Goal: Entertainment & Leisure: Consume media (video, audio)

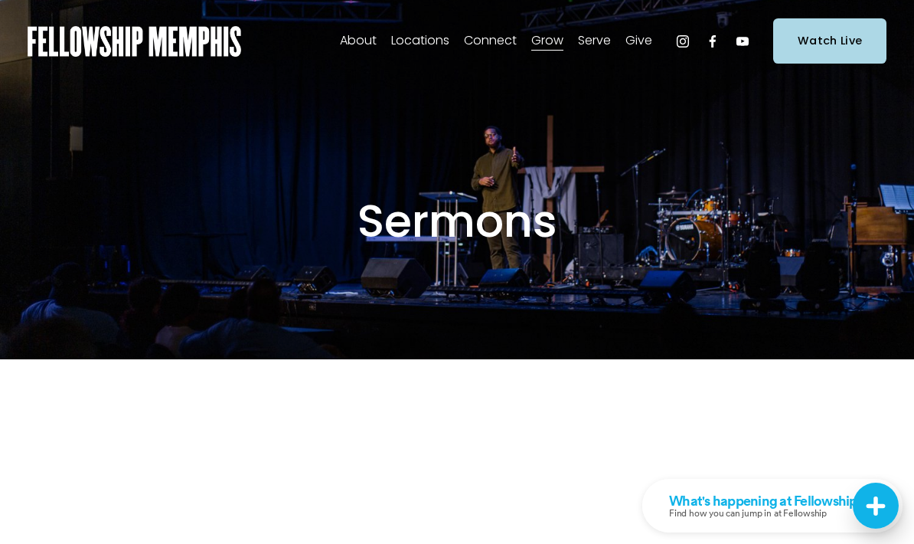
click at [842, 47] on link "Watch Live" at bounding box center [829, 40] width 113 height 45
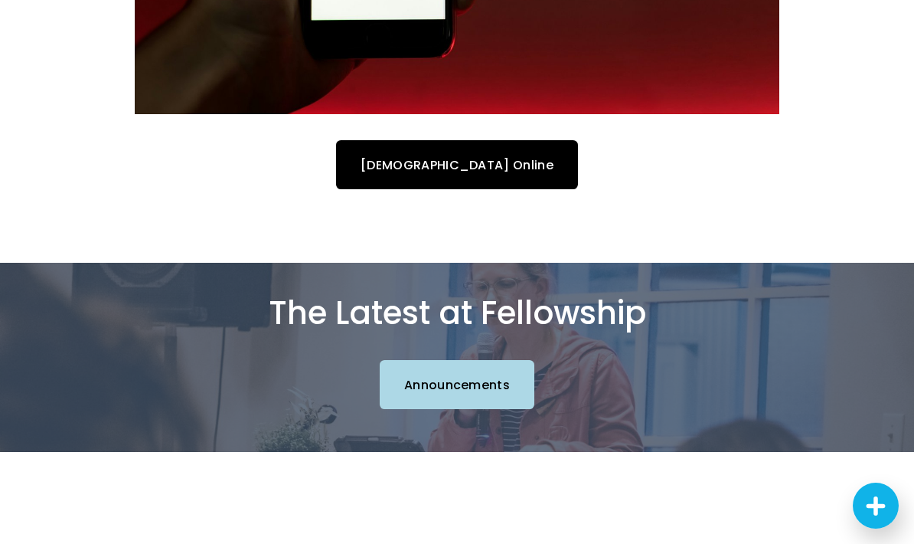
scroll to position [831, 0]
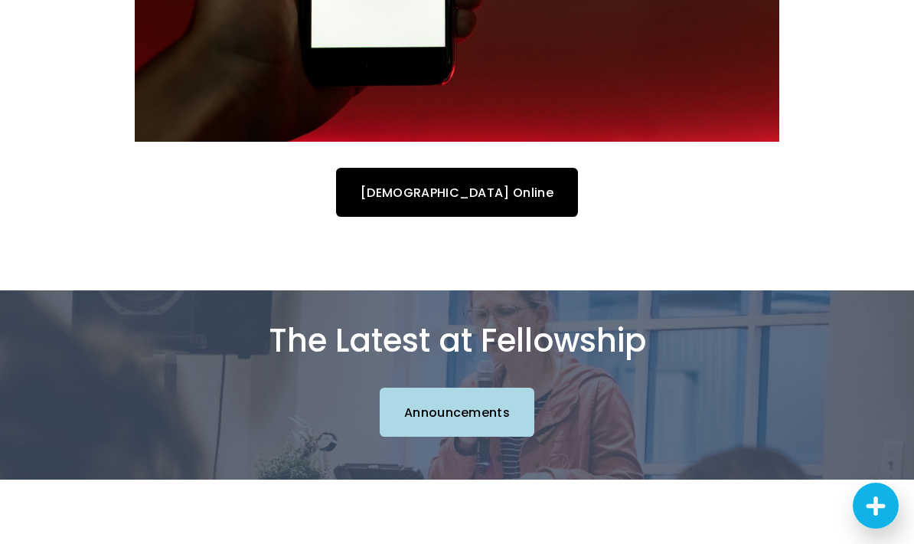
click at [498, 416] on link "Announcements" at bounding box center [457, 411] width 155 height 48
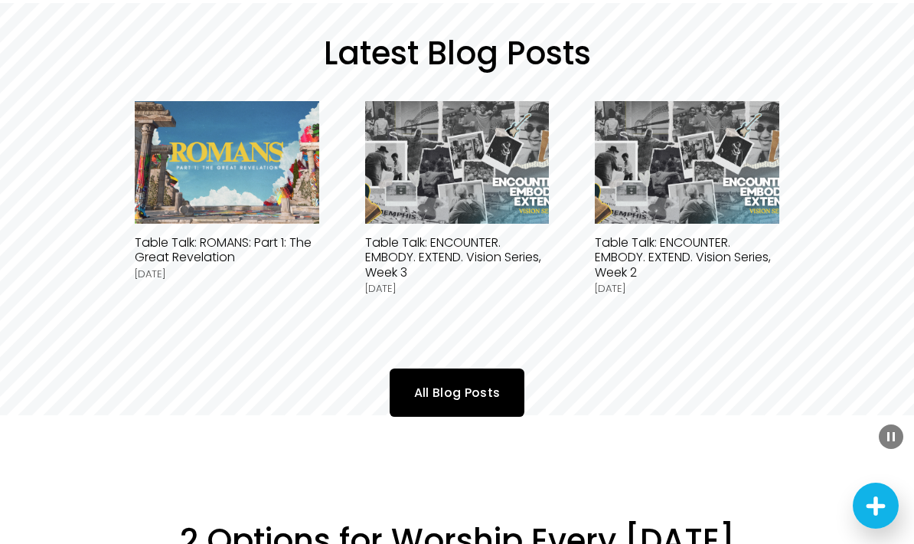
scroll to position [1049, 0]
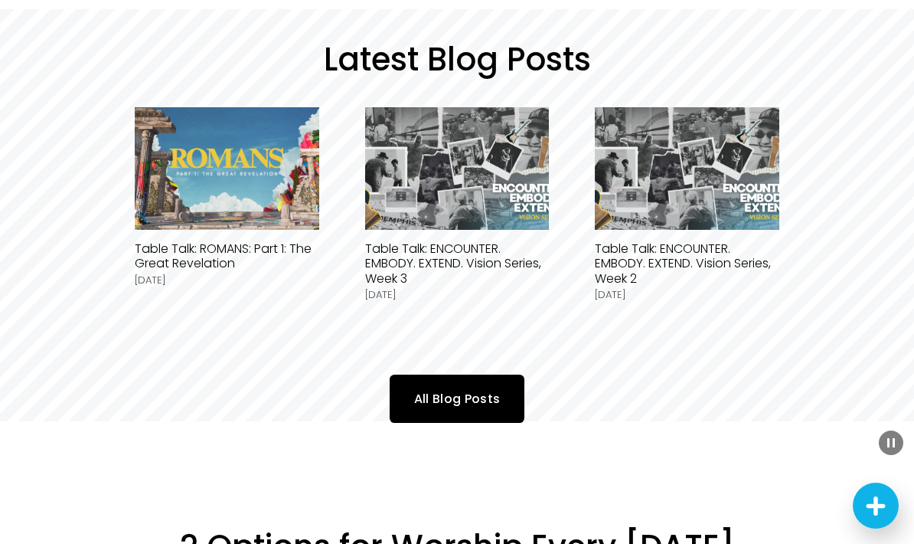
click at [253, 189] on img at bounding box center [226, 168] width 217 height 123
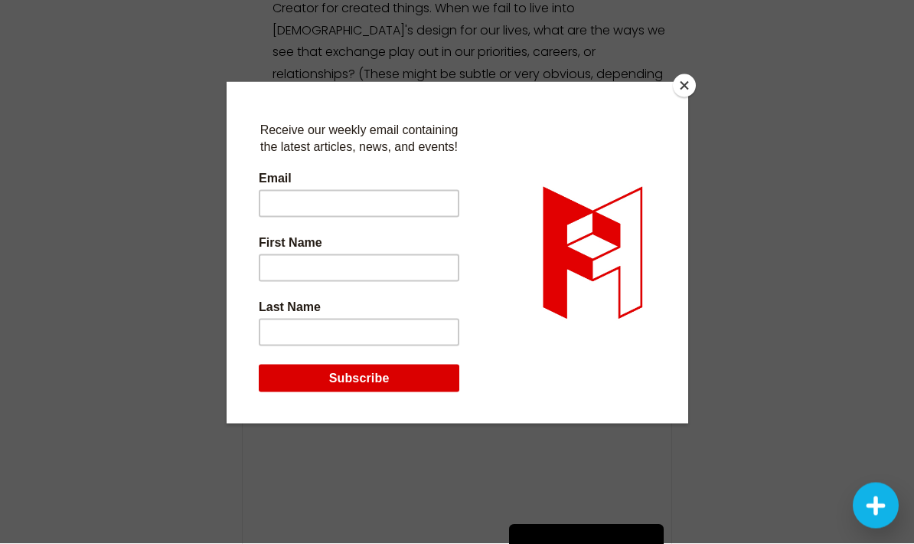
scroll to position [3265, 0]
click at [681, 93] on button "Close" at bounding box center [684, 85] width 23 height 23
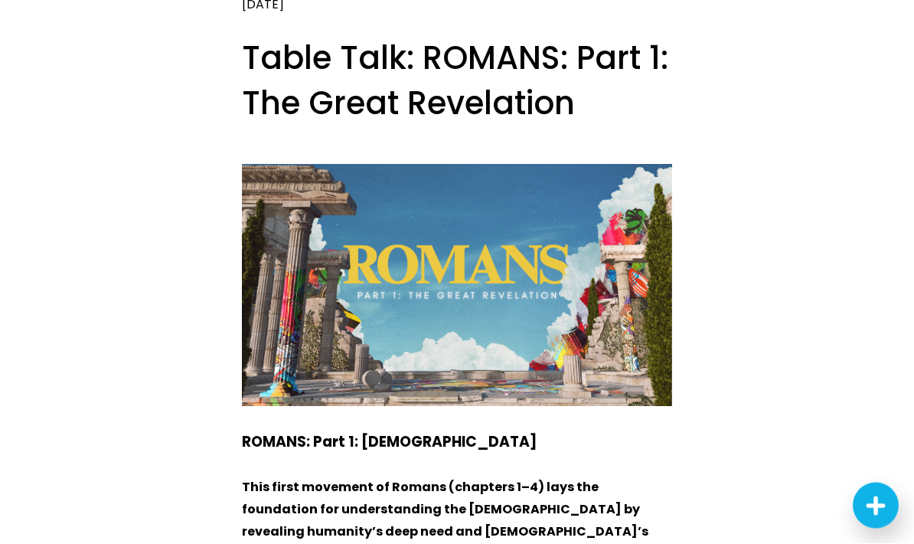
scroll to position [0, 0]
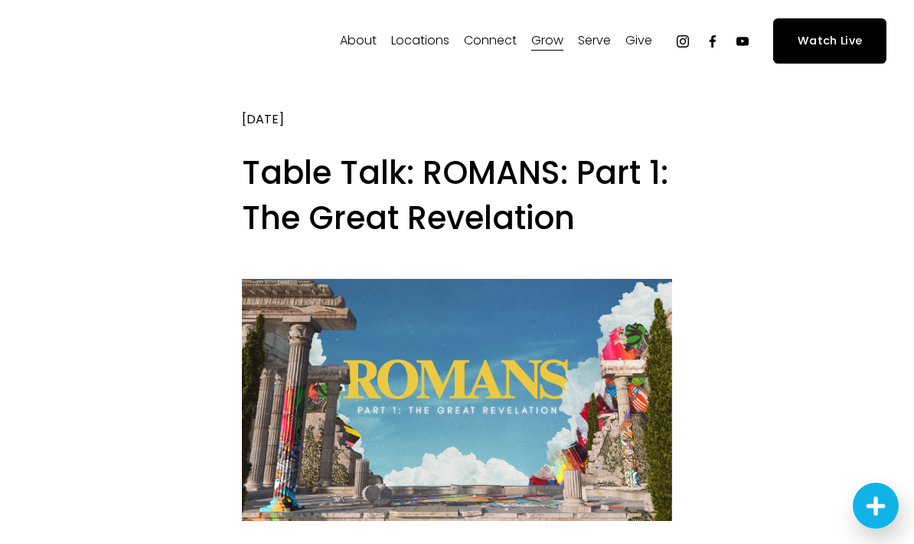
click at [842, 42] on link "Watch Live" at bounding box center [829, 40] width 113 height 45
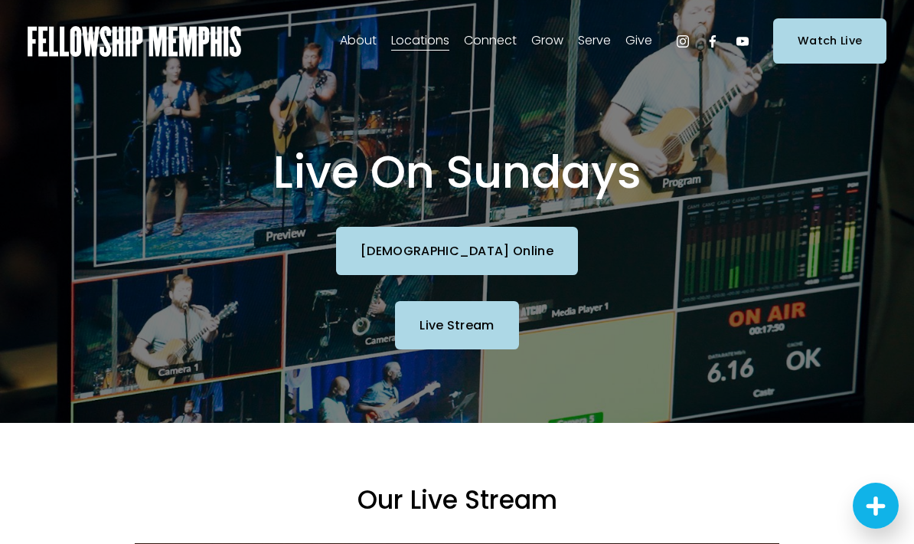
click at [841, 39] on link "Watch Live" at bounding box center [829, 40] width 113 height 45
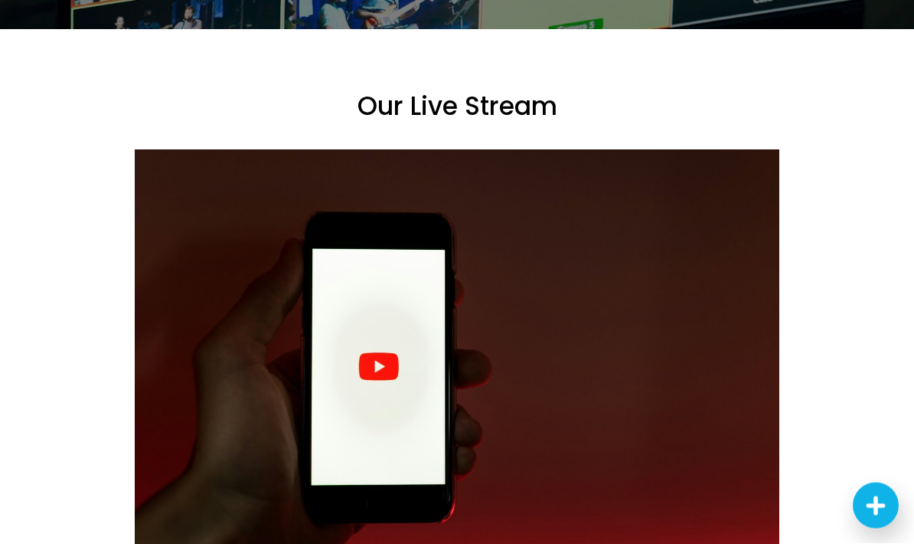
scroll to position [394, 0]
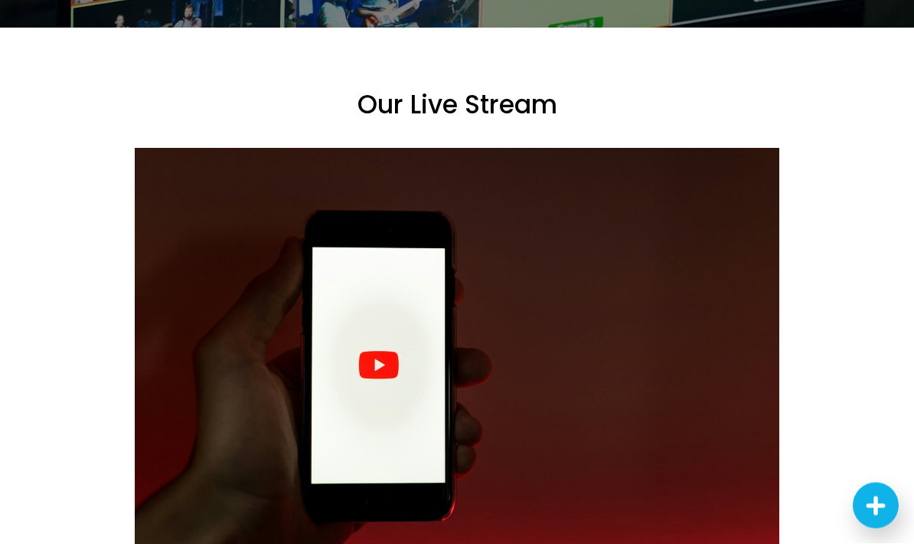
click at [381, 363] on div at bounding box center [457, 364] width 645 height 430
